Goal: Transaction & Acquisition: Purchase product/service

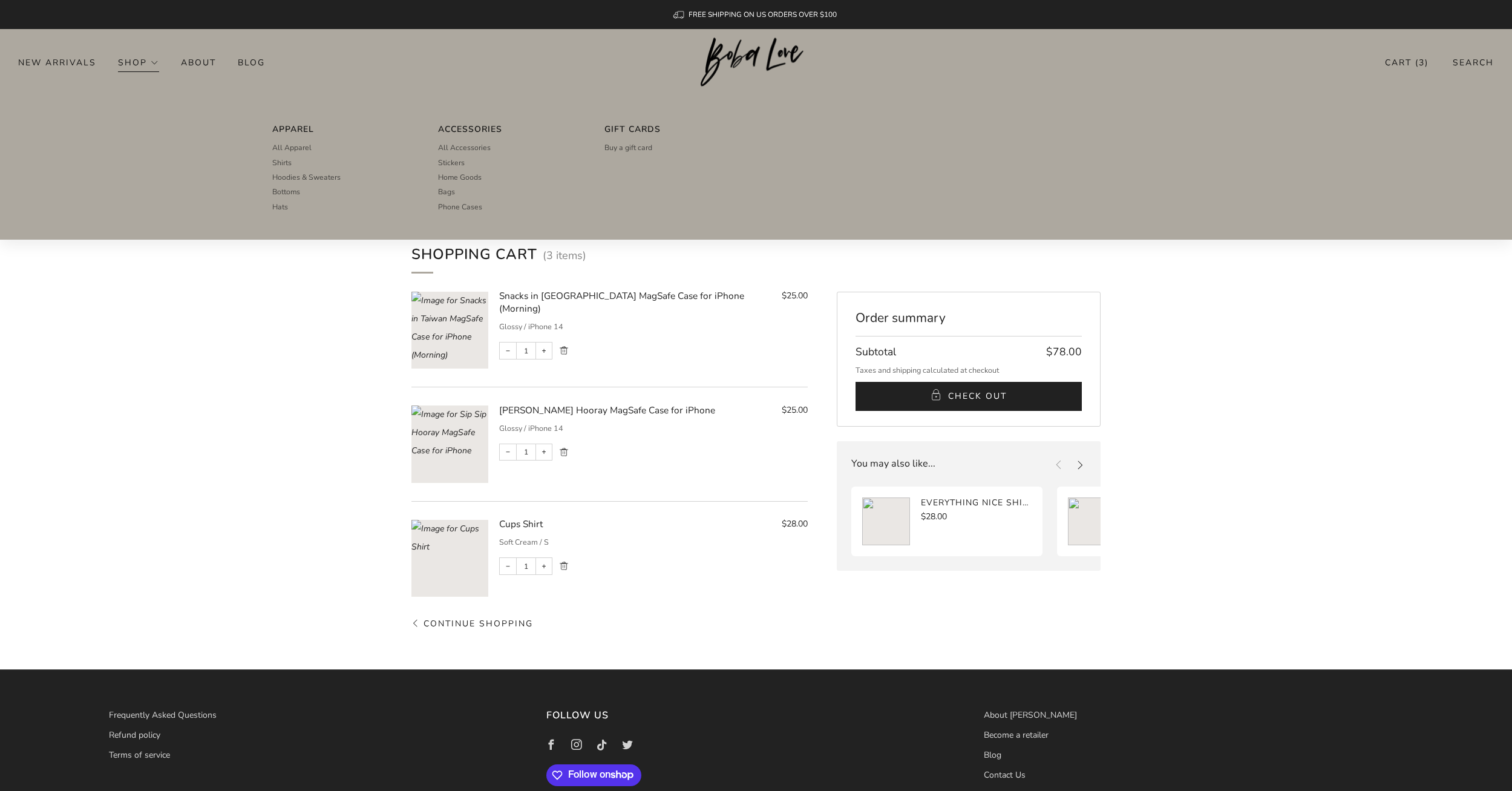
click at [126, 63] on link "Shop" at bounding box center [138, 62] width 41 height 19
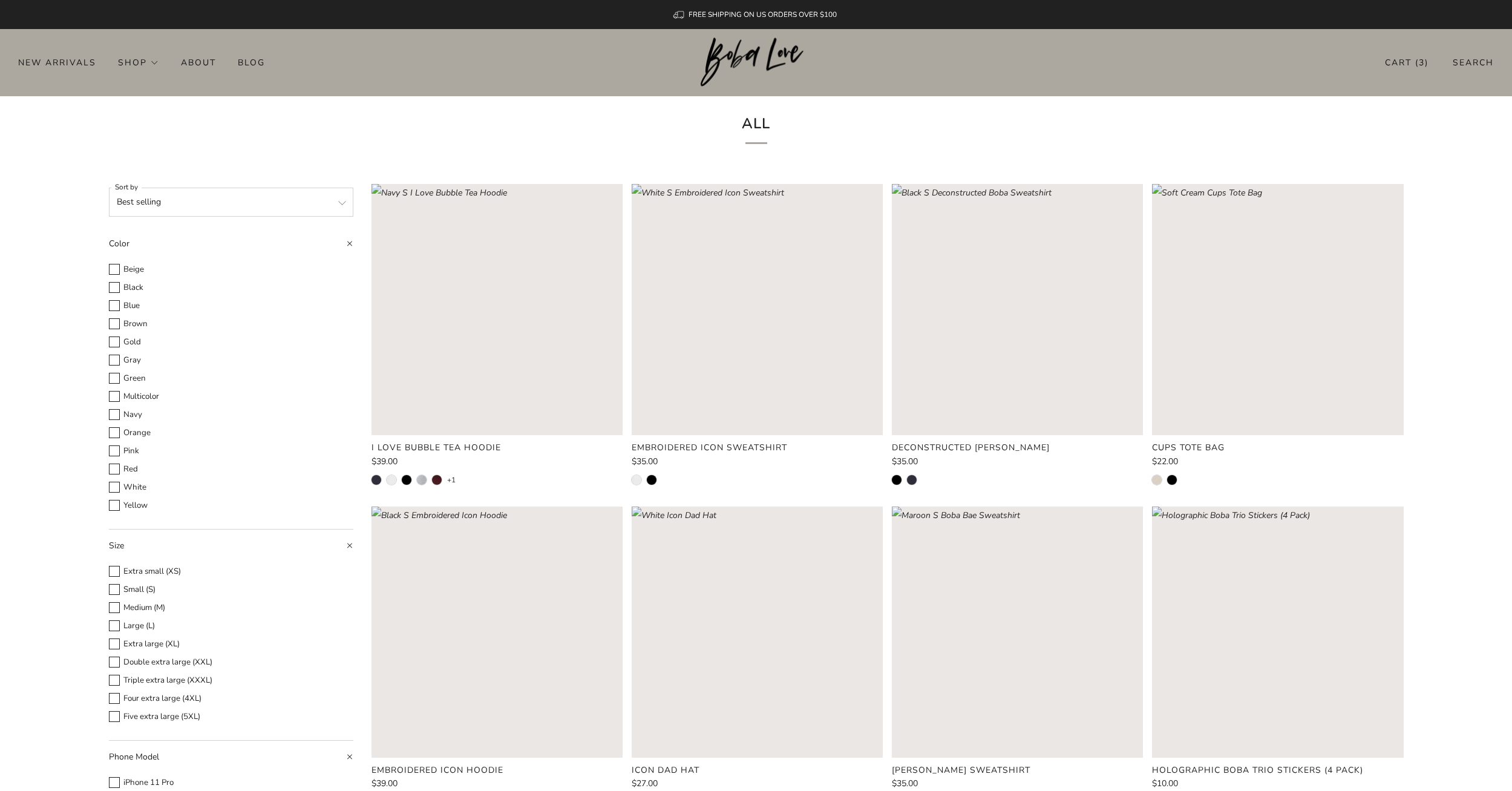
click at [250, 196] on select "Featured Best selling Alphabetically, A-Z Alphabetically, Z-A Price, low to hig…" at bounding box center [230, 202] width 244 height 30
click at [403, 136] on div "All" at bounding box center [756, 130] width 1331 height 69
click at [765, 122] on h1 "All" at bounding box center [756, 127] width 334 height 33
click at [1471, 61] on link "Search" at bounding box center [1473, 63] width 41 height 20
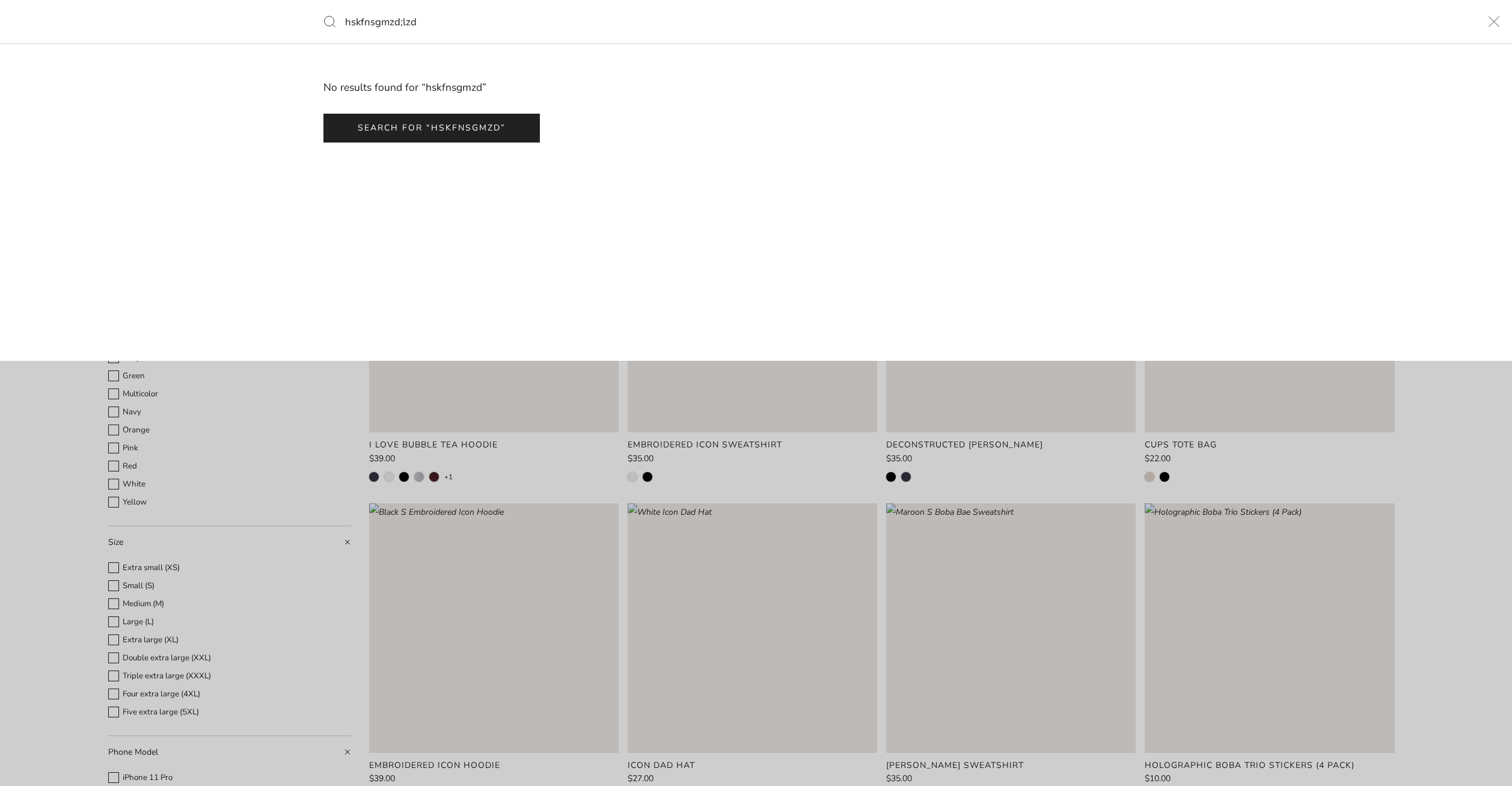
type input "hskfnsgmzd;lzd"
click at [305, 0] on button "Search" at bounding box center [323, 21] width 38 height 43
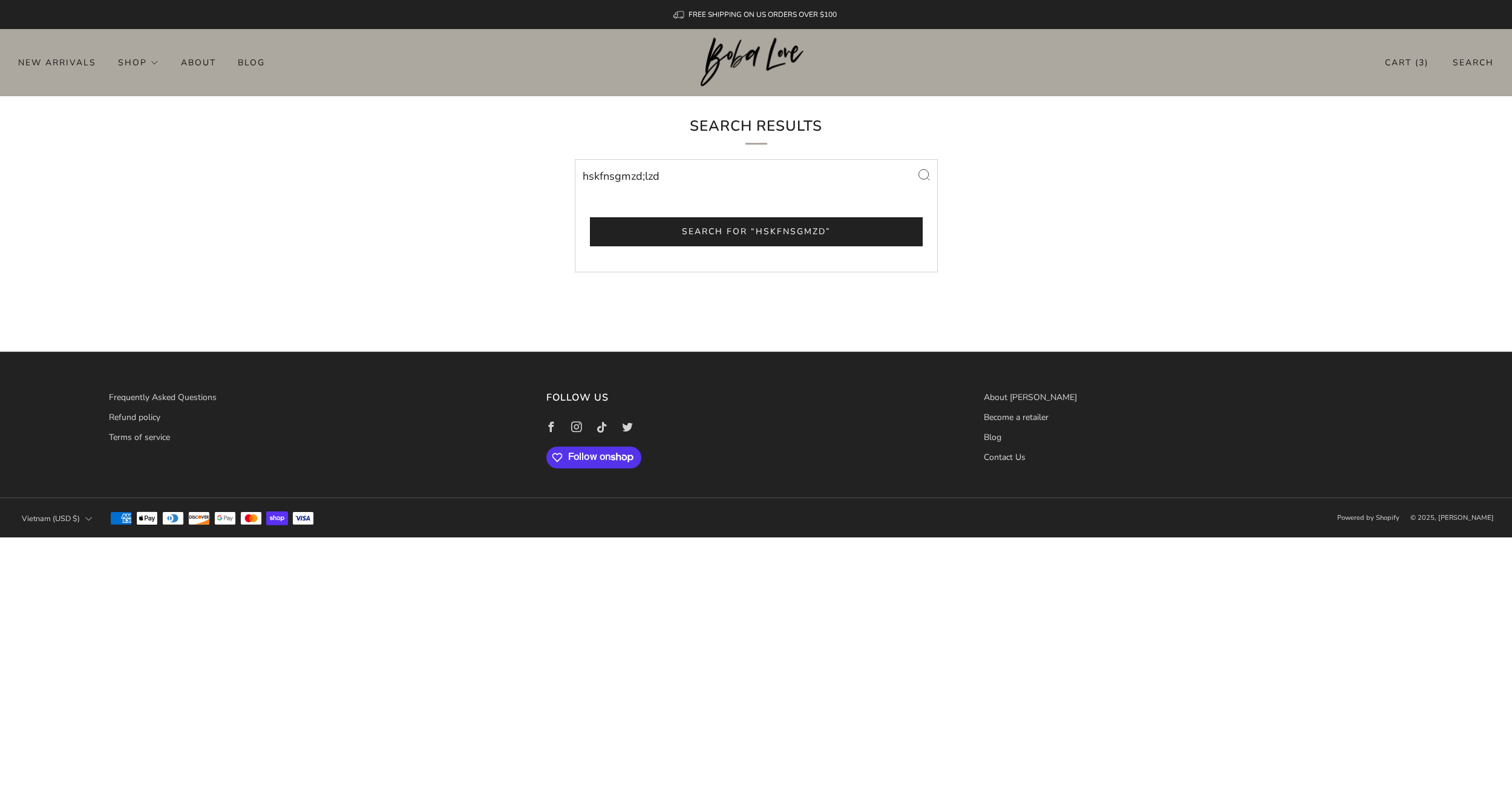
drag, startPoint x: 725, startPoint y: 171, endPoint x: 551, endPoint y: 171, distance: 174.0
click at [551, 171] on search-form "hskfnsgmzd;lzd Search for “hskfnsgmzd”" at bounding box center [756, 175] width 1294 height 32
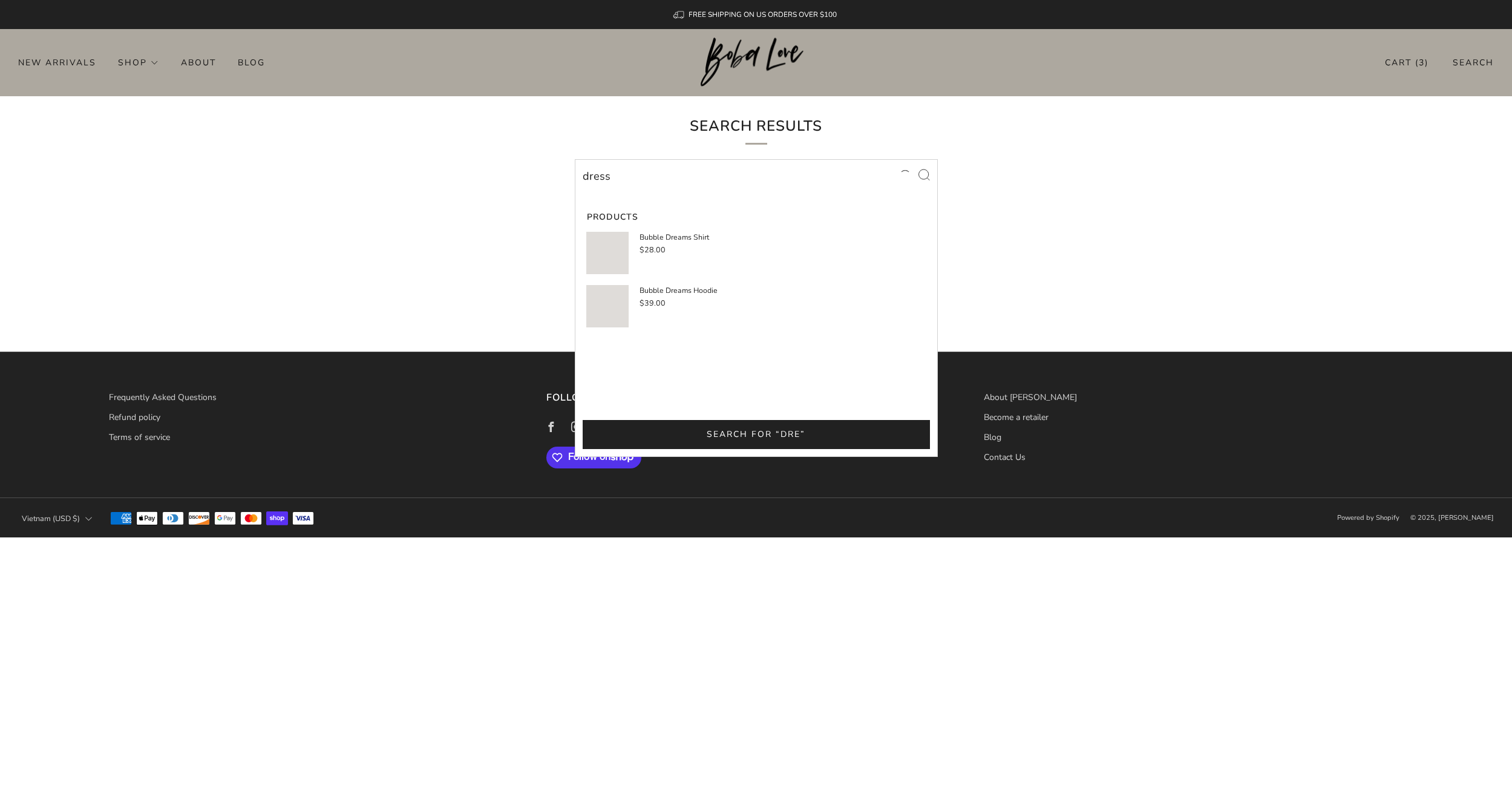
type input "dress"
click at [911, 159] on button "Search" at bounding box center [925, 175] width 28 height 31
